Goal: Task Accomplishment & Management: Use online tool/utility

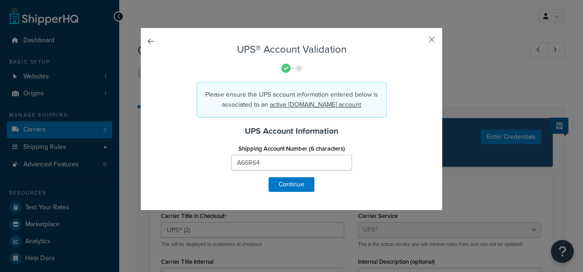
select select "ups"
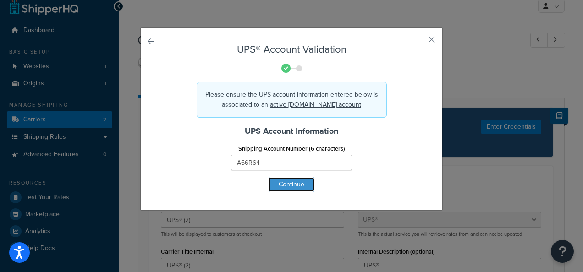
click at [299, 183] on button "Continue" at bounding box center [292, 184] width 46 height 15
click at [295, 186] on button "Continue" at bounding box center [292, 184] width 46 height 15
click at [286, 186] on button "Continue" at bounding box center [292, 184] width 46 height 15
click at [419, 42] on button "button" at bounding box center [418, 43] width 2 height 2
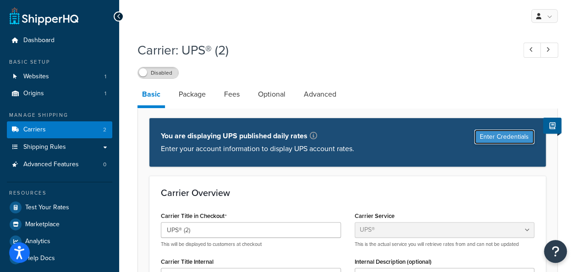
click at [501, 135] on button "Enter Credentials" at bounding box center [504, 137] width 60 height 15
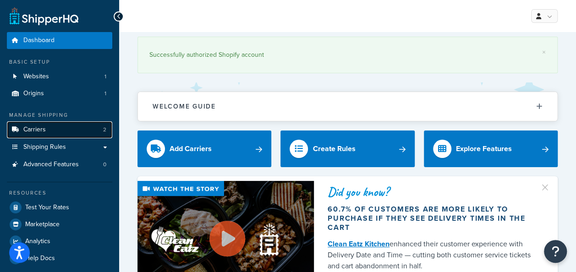
click at [57, 130] on link "Carriers 2" at bounding box center [59, 129] width 105 height 17
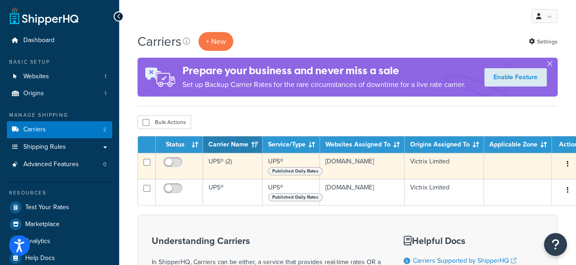
click at [233, 170] on td "UPS® (2)" at bounding box center [233, 166] width 60 height 26
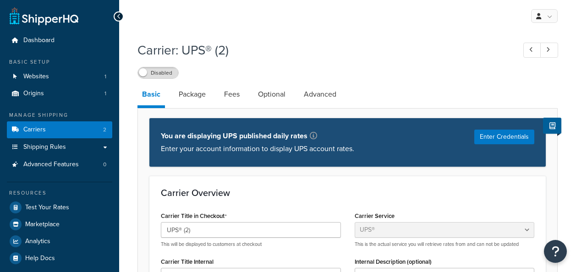
select select "ups"
click at [485, 140] on button "Enter Credentials" at bounding box center [504, 137] width 60 height 15
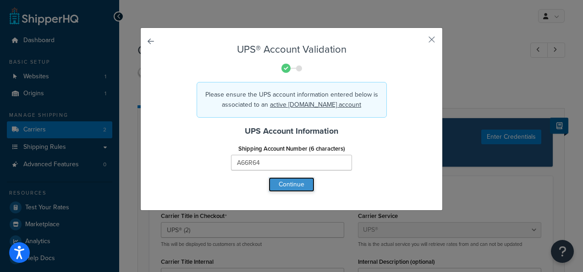
click at [293, 182] on button "Continue" at bounding box center [292, 184] width 46 height 15
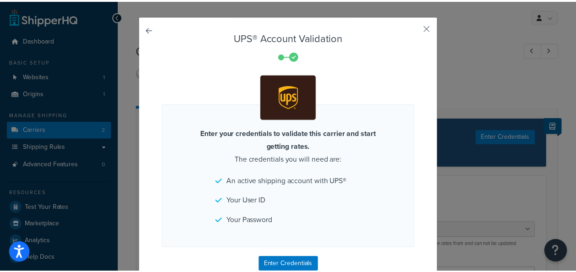
scroll to position [39, 0]
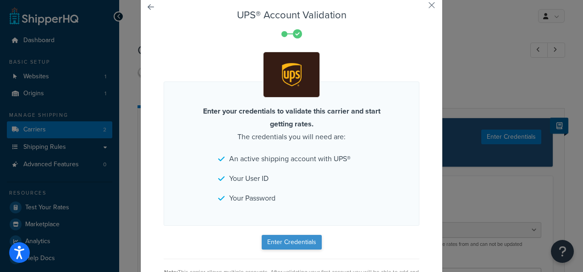
drag, startPoint x: 315, startPoint y: 178, endPoint x: 297, endPoint y: 239, distance: 64.0
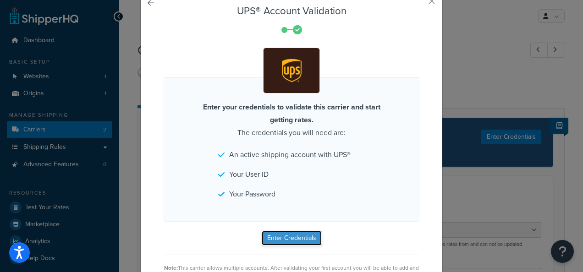
click at [296, 239] on button "Enter Credentials" at bounding box center [292, 238] width 60 height 15
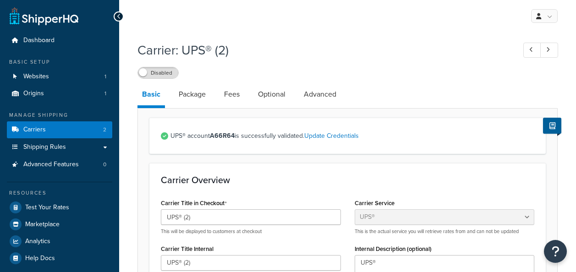
select select "ups"
